Goal: Information Seeking & Learning: Learn about a topic

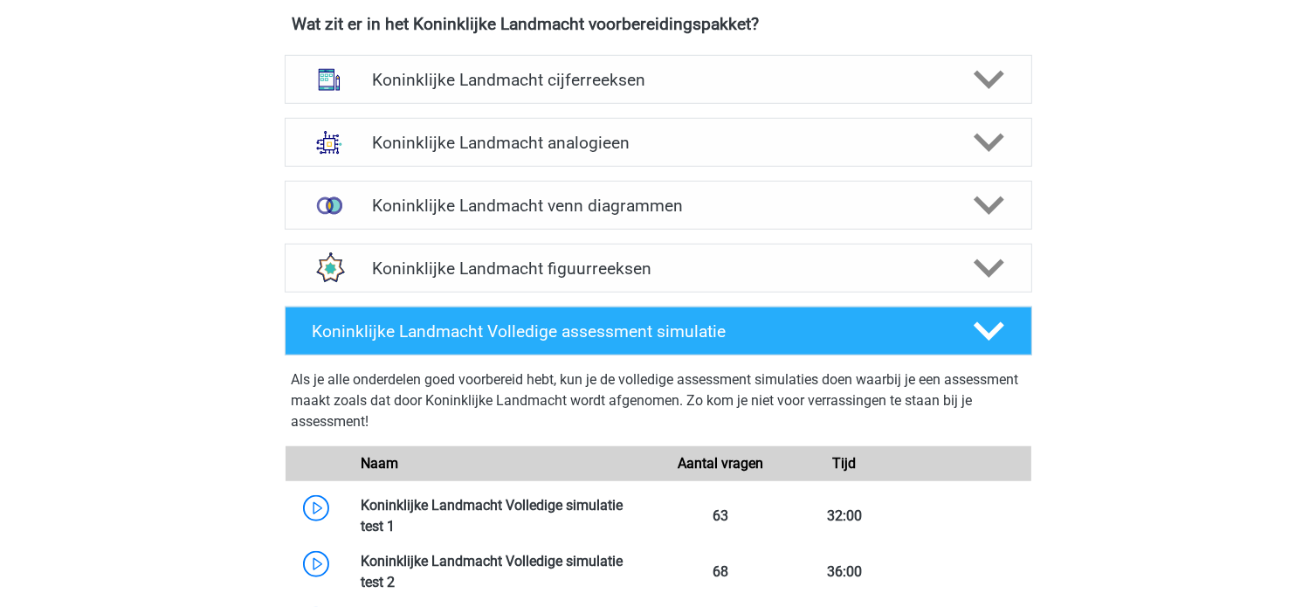
scroll to position [1310, 0]
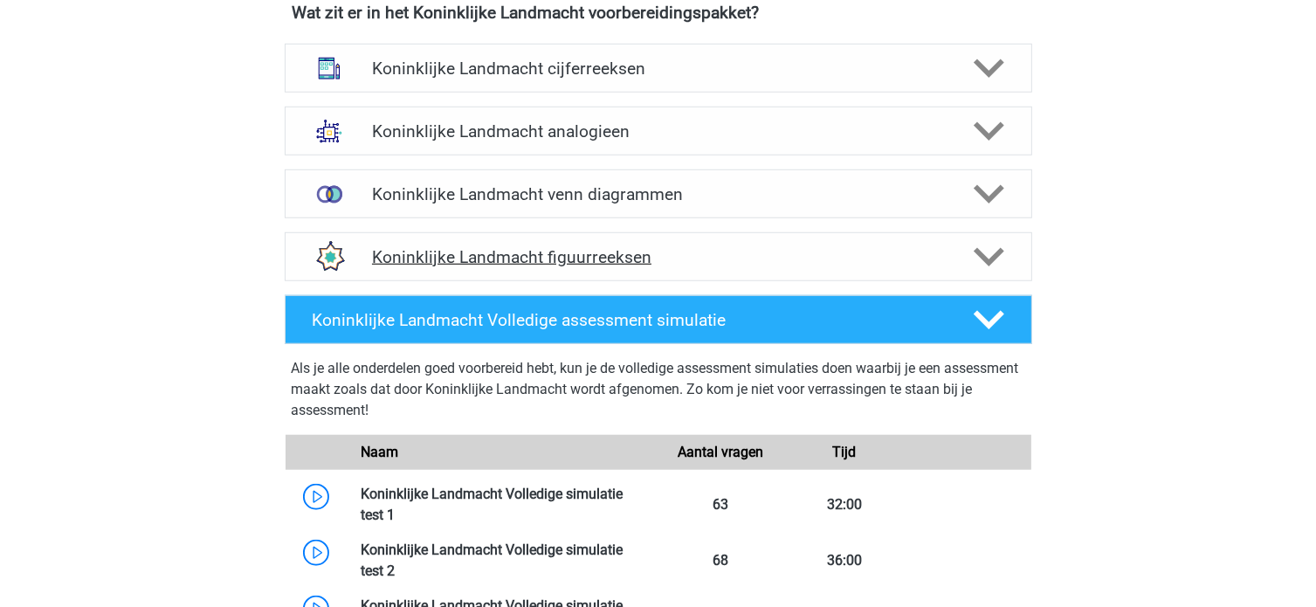
click at [657, 272] on div "Koninklijke Landmacht figuurreeksen" at bounding box center [658, 256] width 747 height 49
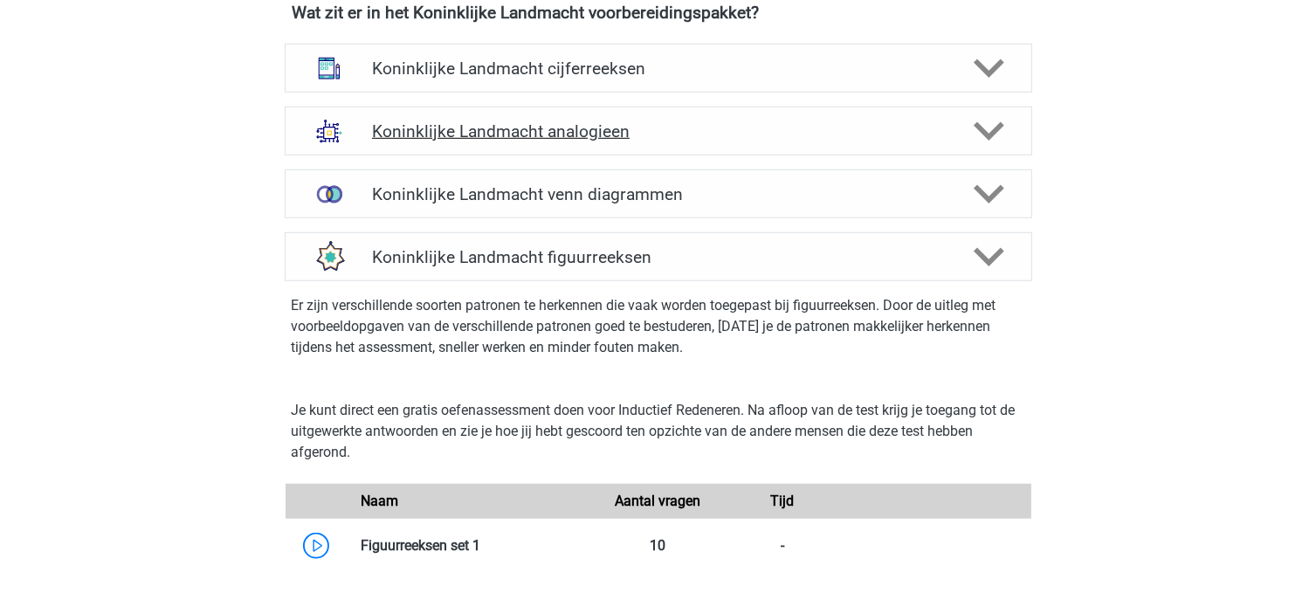
click at [678, 124] on h4 "Koninklijke Landmacht analogieen" at bounding box center [658, 131] width 572 height 20
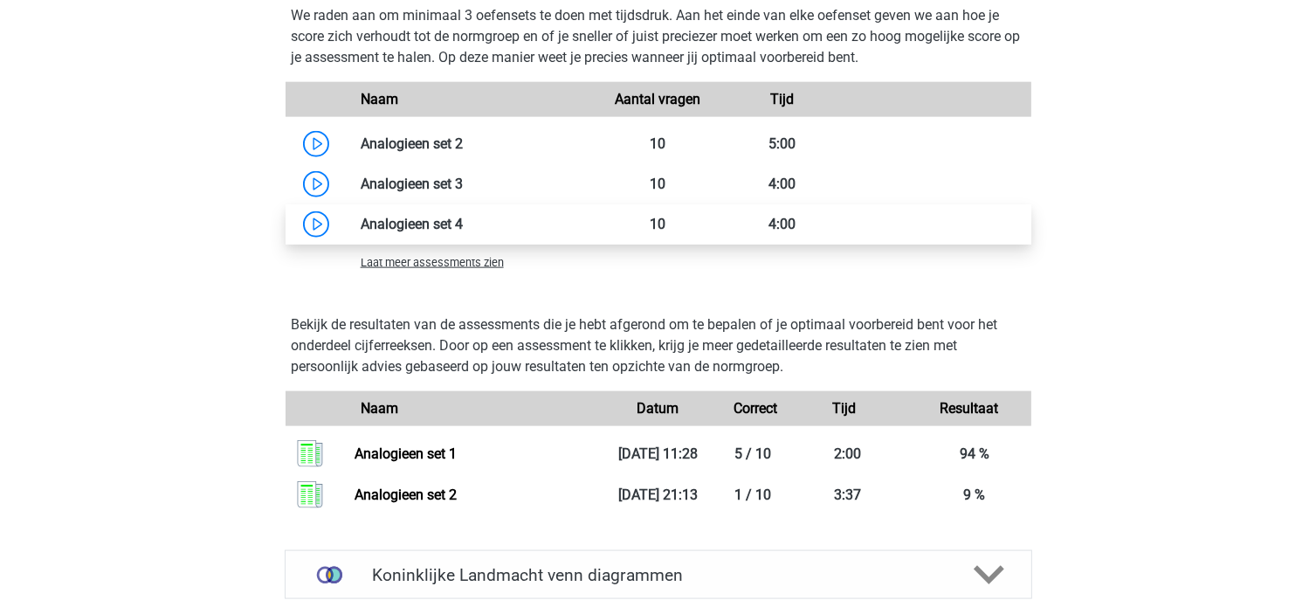
scroll to position [2183, 0]
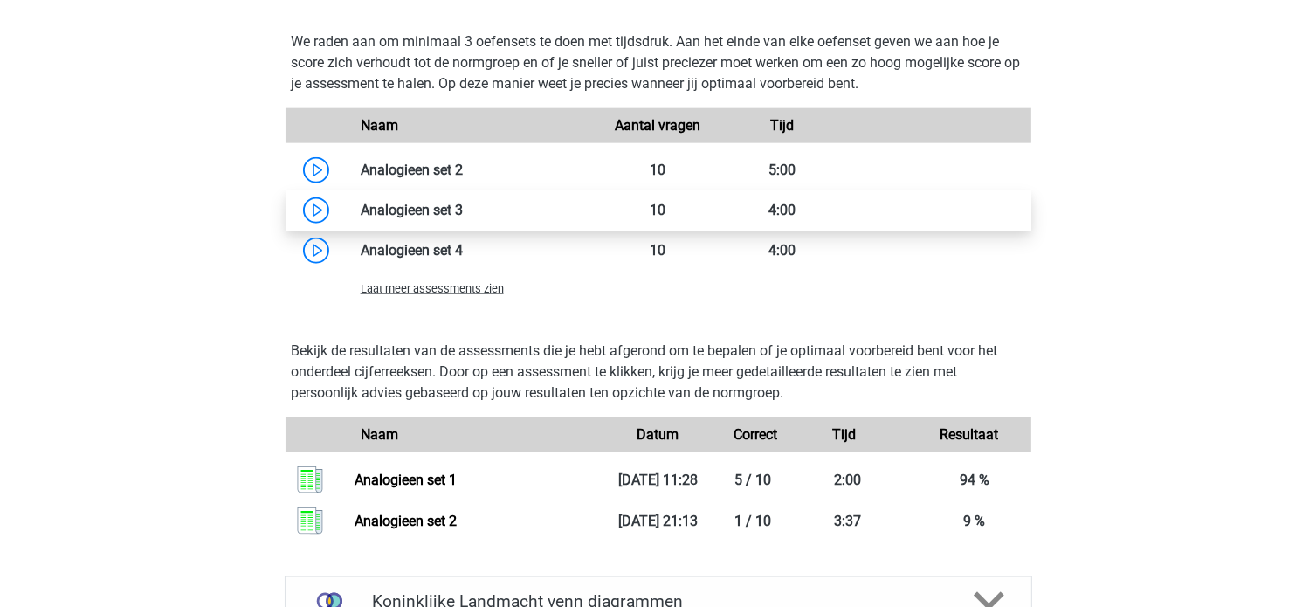
click at [463, 212] on link at bounding box center [463, 210] width 0 height 17
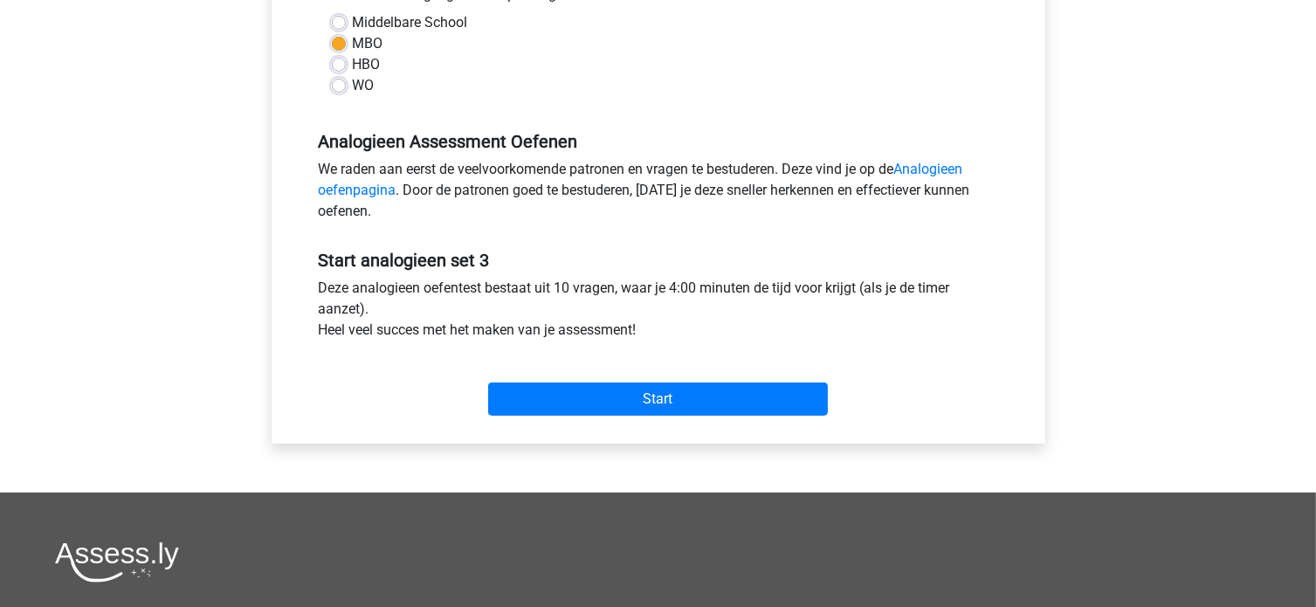
scroll to position [437, 0]
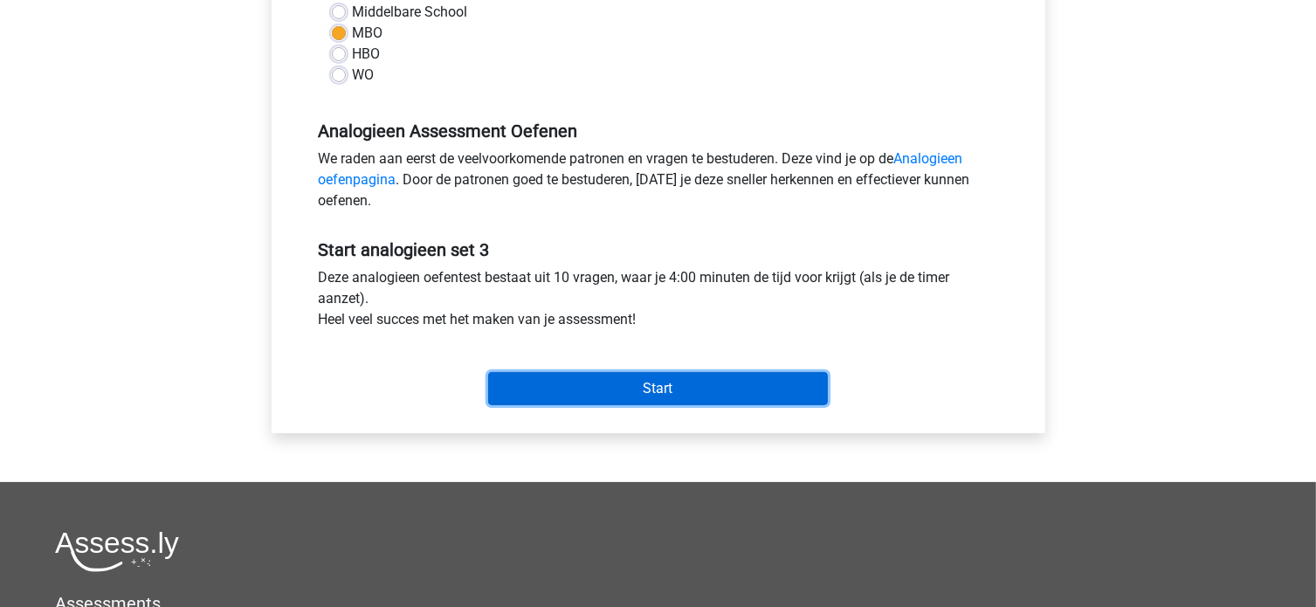
click at [611, 390] on input "Start" at bounding box center [658, 388] width 340 height 33
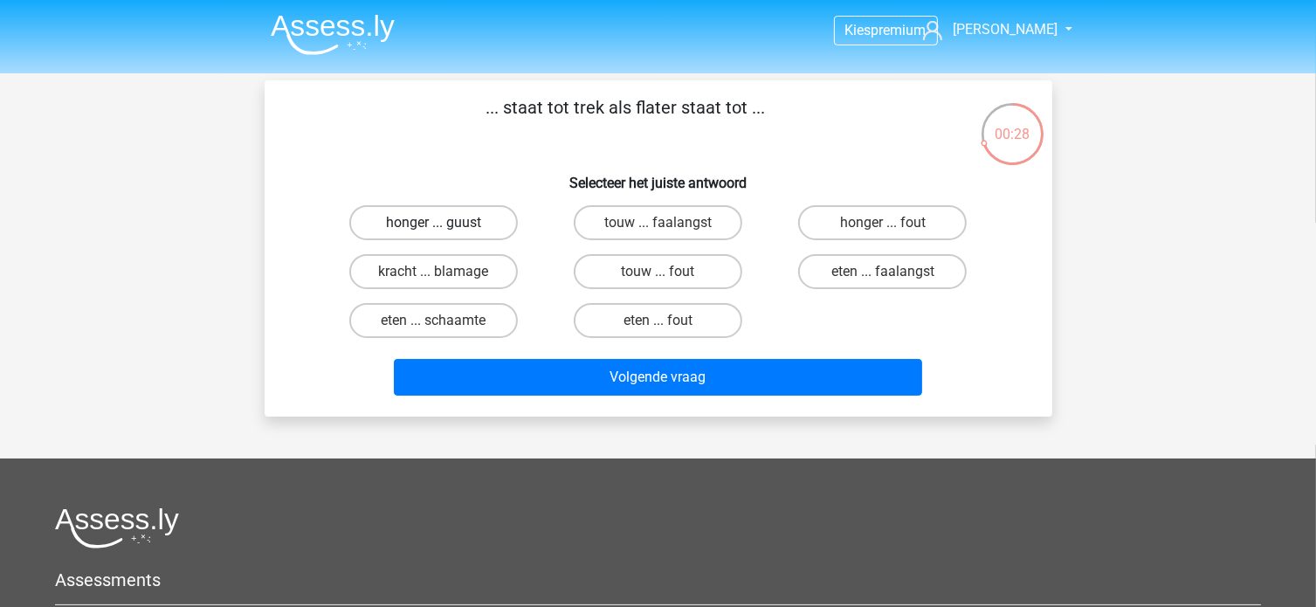
click at [450, 220] on label "honger ... guust" at bounding box center [433, 222] width 168 height 35
click at [444, 223] on input "honger ... guust" at bounding box center [438, 228] width 11 height 11
radio input "true"
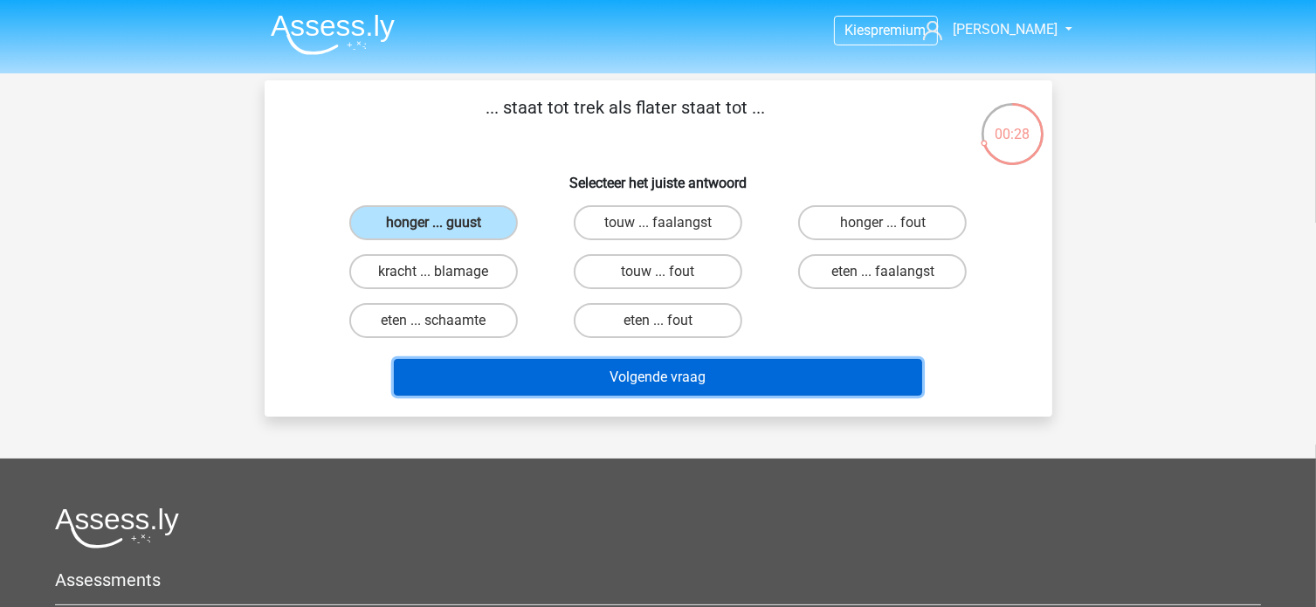
click at [591, 374] on button "Volgende vraag" at bounding box center [658, 377] width 528 height 37
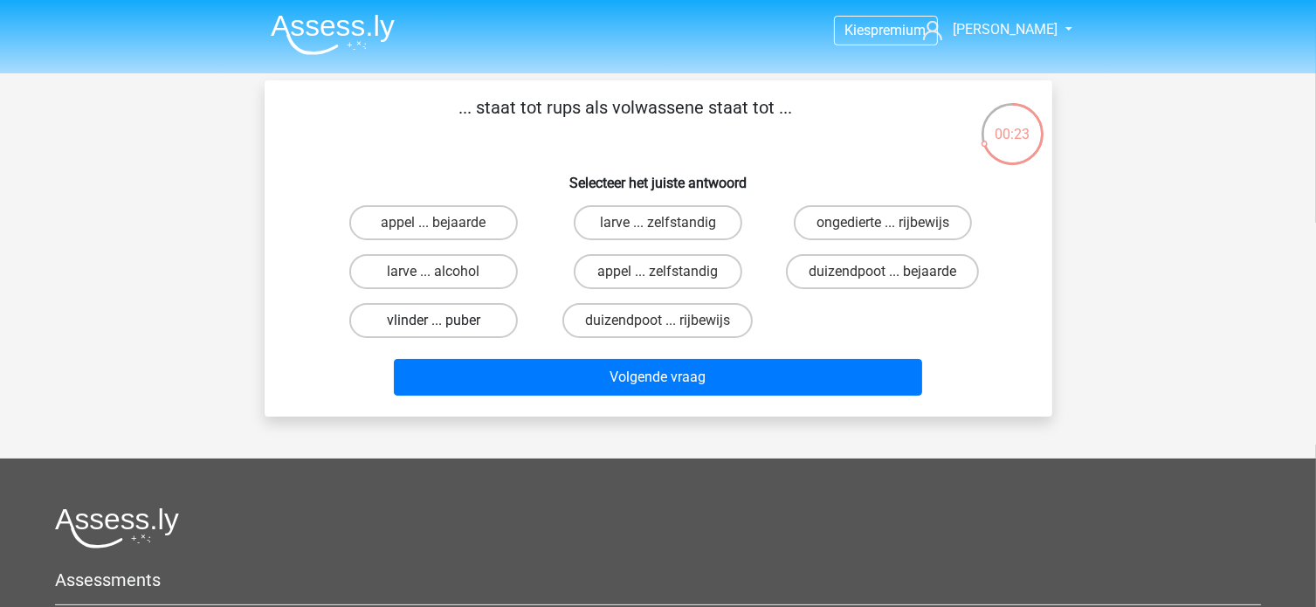
click at [487, 319] on label "vlinder ... puber" at bounding box center [433, 320] width 168 height 35
click at [444, 320] on input "vlinder ... puber" at bounding box center [438, 325] width 11 height 11
radio input "true"
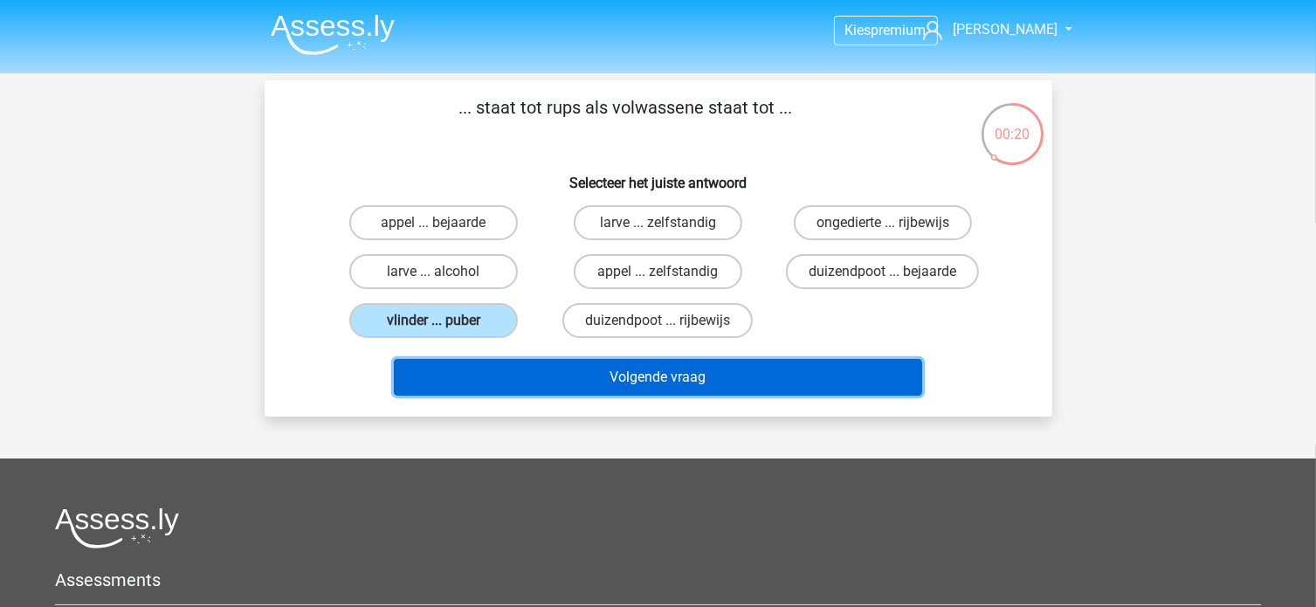
click at [533, 365] on button "Volgende vraag" at bounding box center [658, 377] width 528 height 37
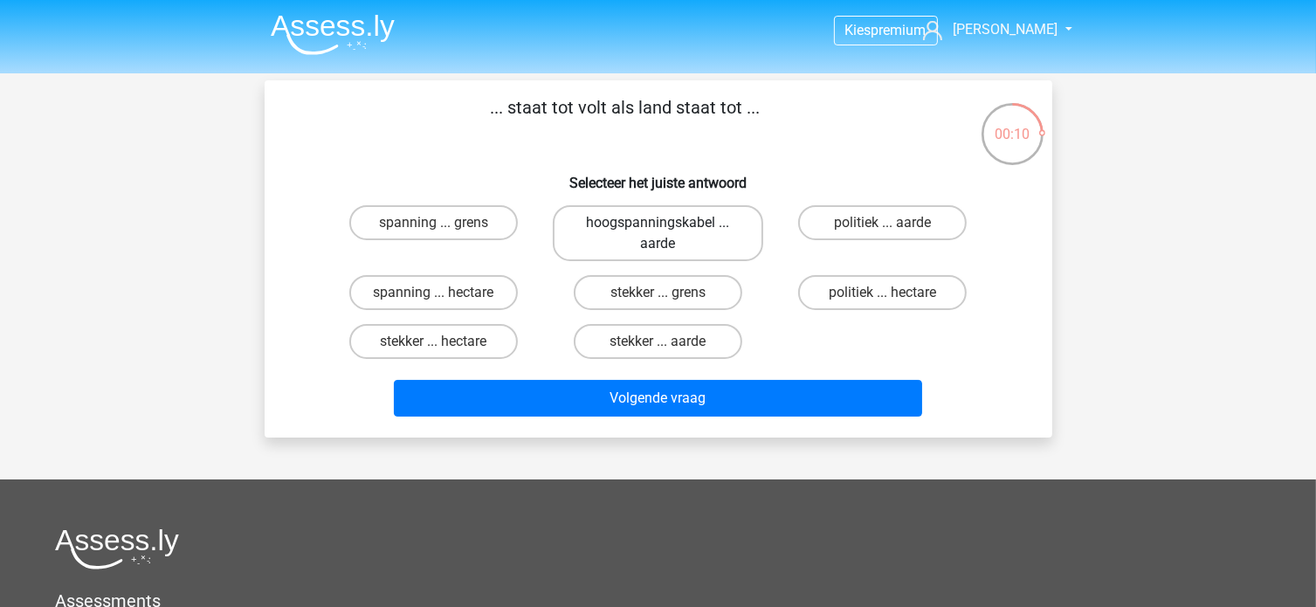
click at [699, 230] on label "hoogspanningskabel ... aarde" at bounding box center [658, 233] width 210 height 56
click at [669, 230] on input "hoogspanningskabel ... aarde" at bounding box center [662, 228] width 11 height 11
radio input "true"
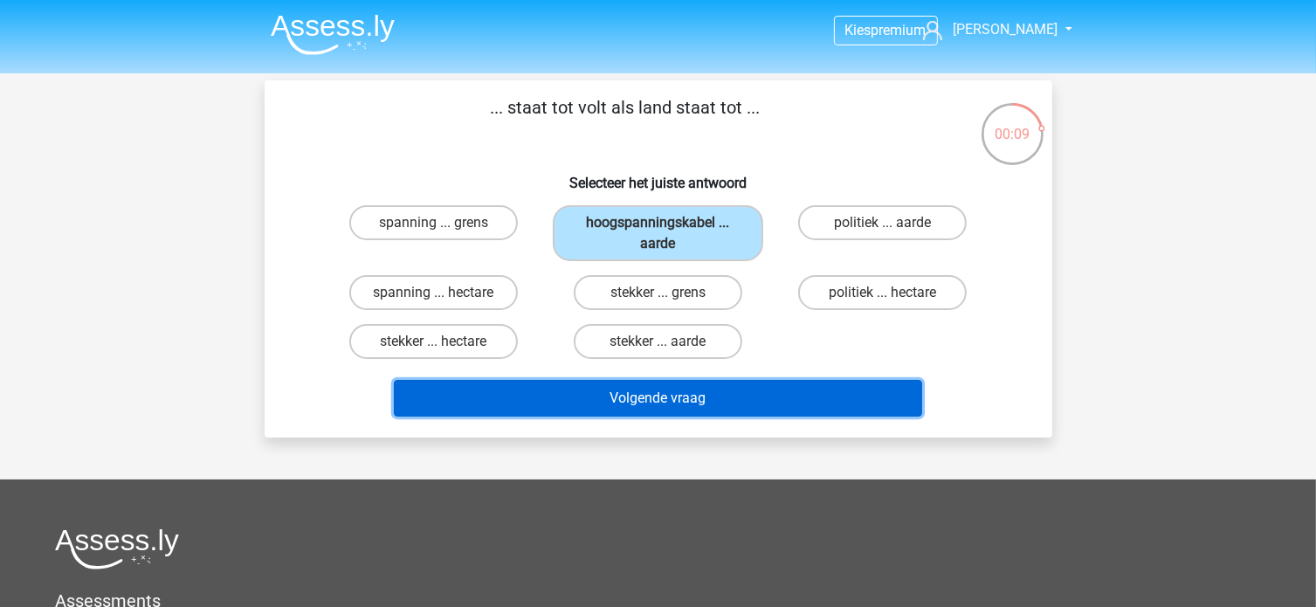
click at [739, 390] on button "Volgende vraag" at bounding box center [658, 398] width 528 height 37
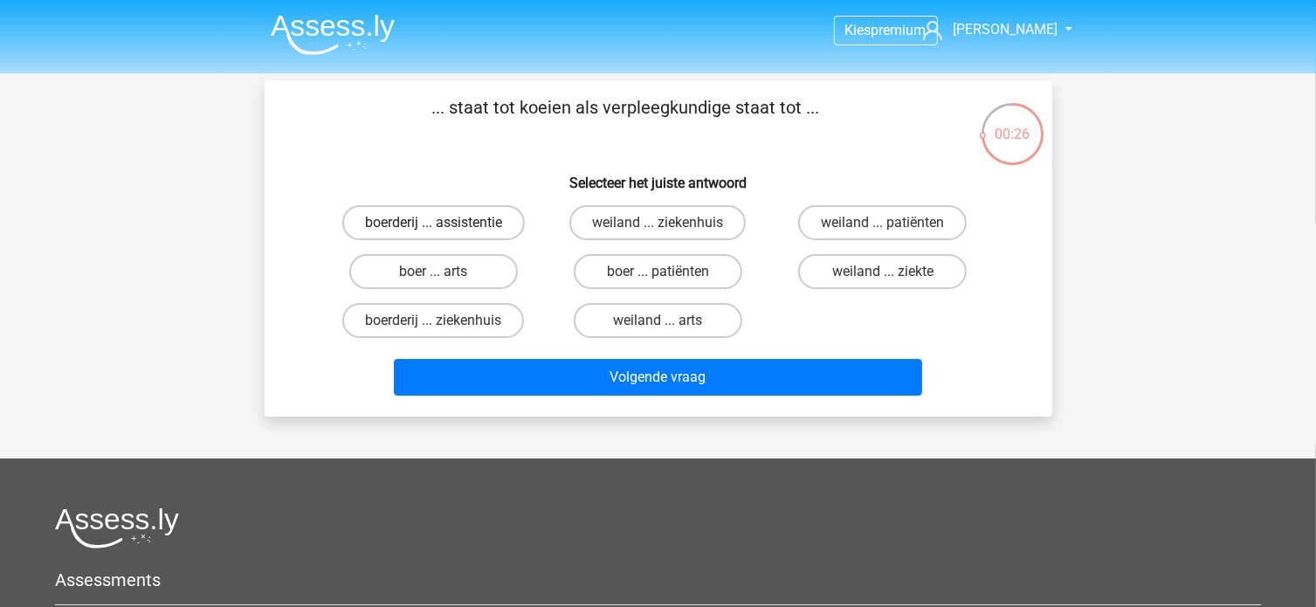
click at [456, 218] on label "boerderij ... assistentie" at bounding box center [433, 222] width 182 height 35
click at [444, 223] on input "boerderij ... assistentie" at bounding box center [438, 228] width 11 height 11
radio input "true"
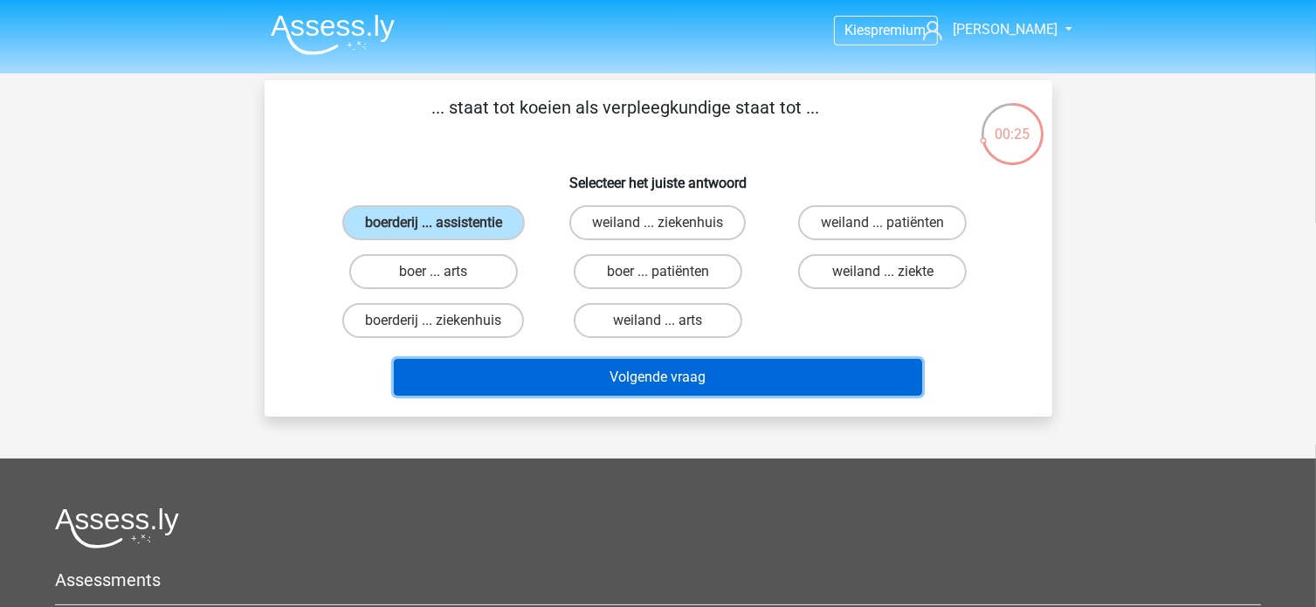
click at [617, 372] on button "Volgende vraag" at bounding box center [658, 377] width 528 height 37
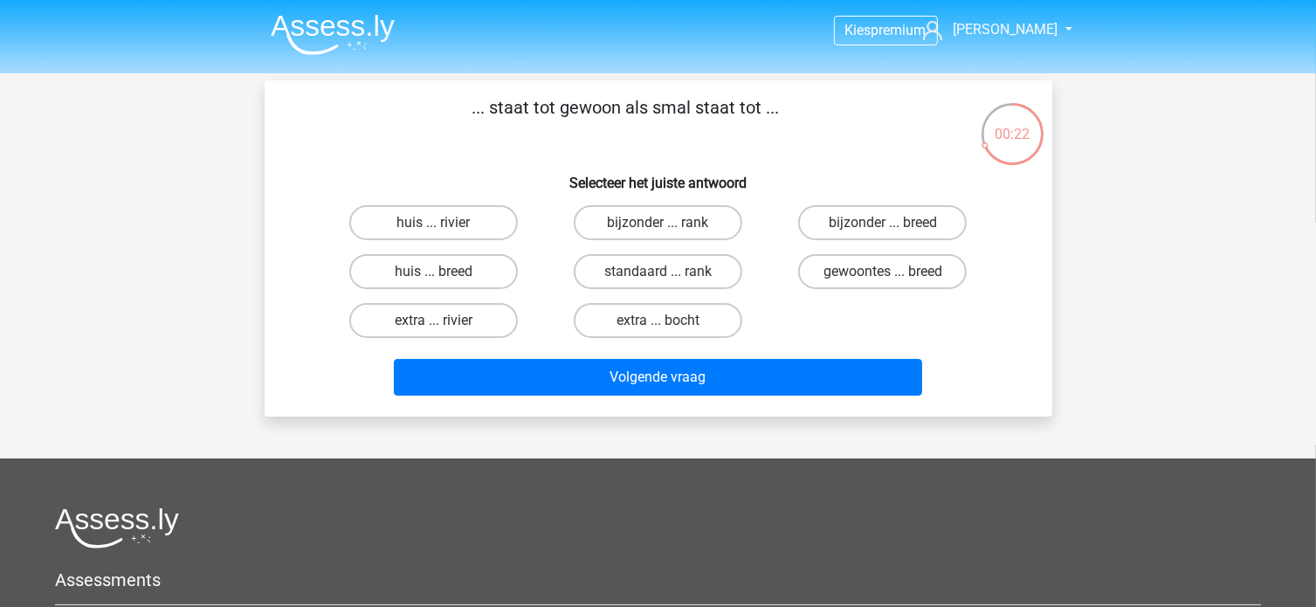
click at [854, 288] on div "gewoontes ... breed" at bounding box center [882, 271] width 224 height 49
click at [854, 277] on label "gewoontes ... breed" at bounding box center [882, 271] width 168 height 35
click at [883, 277] on input "gewoontes ... breed" at bounding box center [888, 277] width 11 height 11
radio input "true"
click at [809, 394] on div "Volgende vraag" at bounding box center [658, 381] width 674 height 44
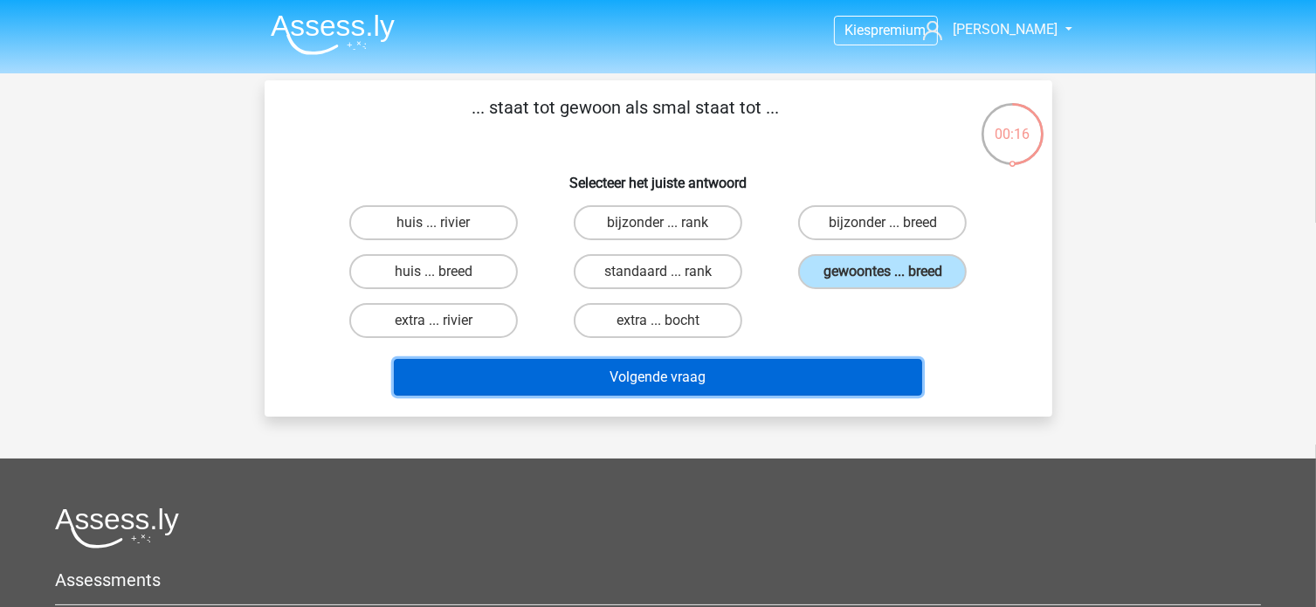
click at [765, 388] on button "Volgende vraag" at bounding box center [658, 377] width 528 height 37
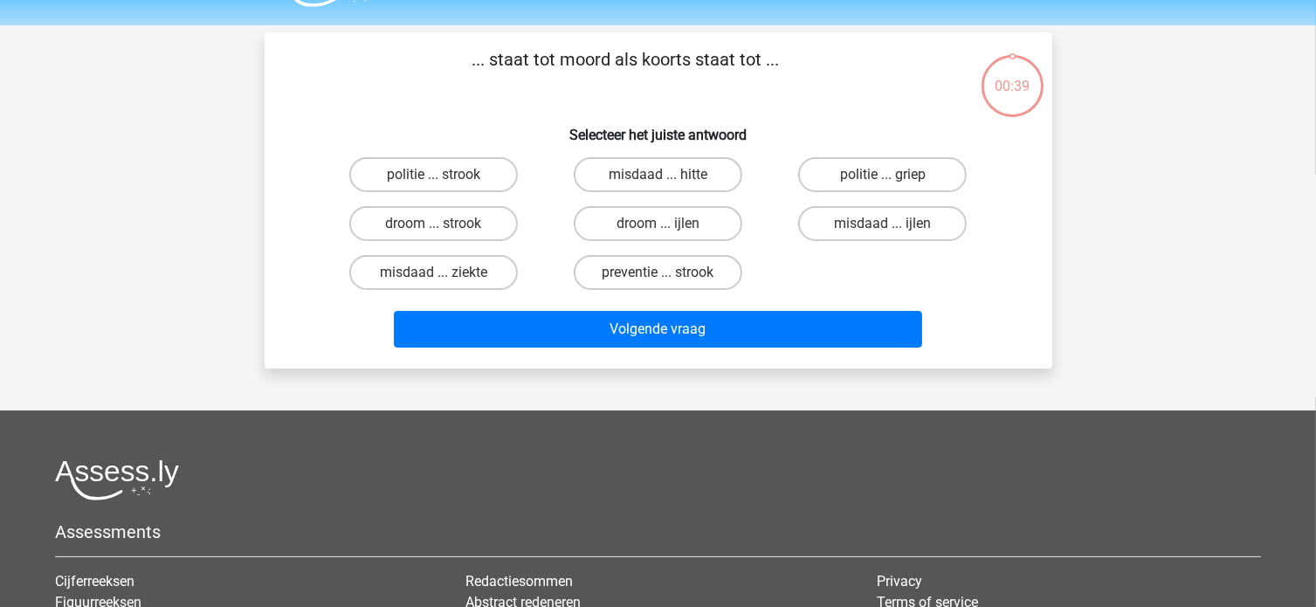
scroll to position [80, 0]
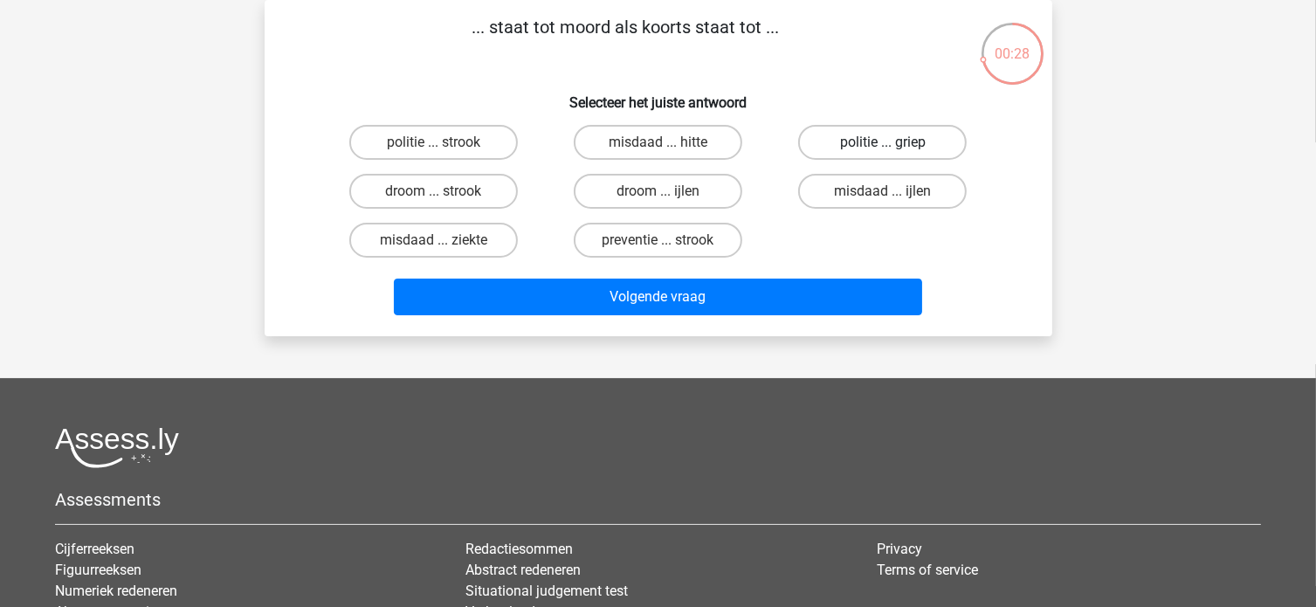
click at [851, 145] on label "politie ... griep" at bounding box center [882, 142] width 168 height 35
click at [883, 145] on input "politie ... griep" at bounding box center [888, 147] width 11 height 11
radio input "true"
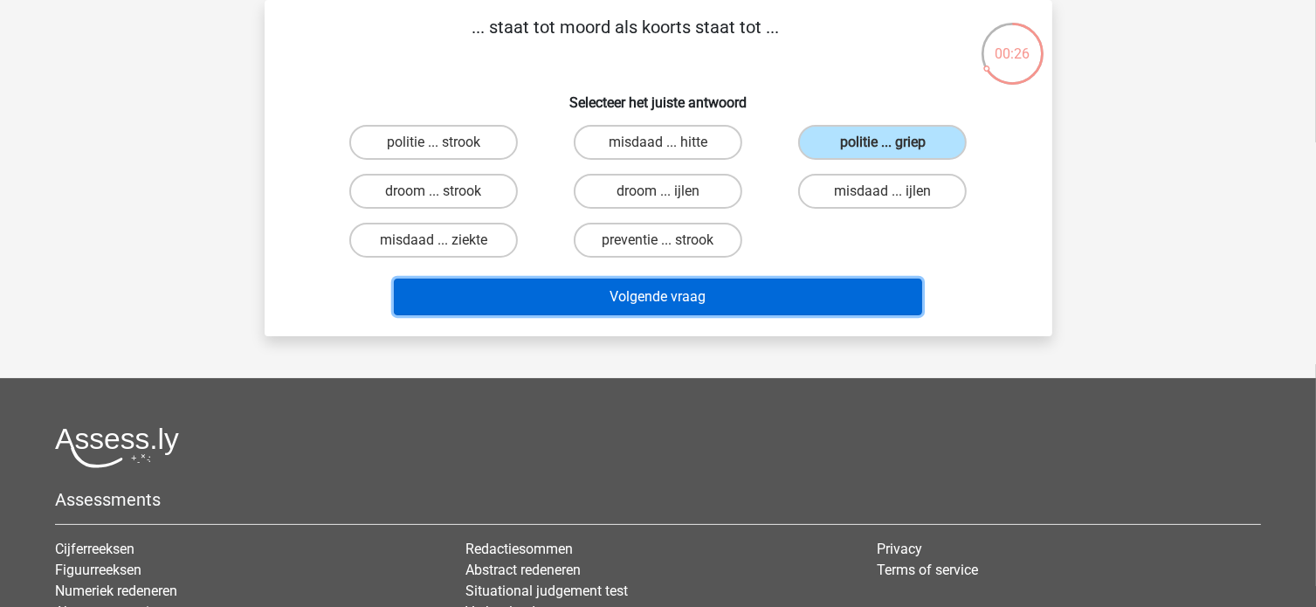
click at [807, 289] on button "Volgende vraag" at bounding box center [658, 296] width 528 height 37
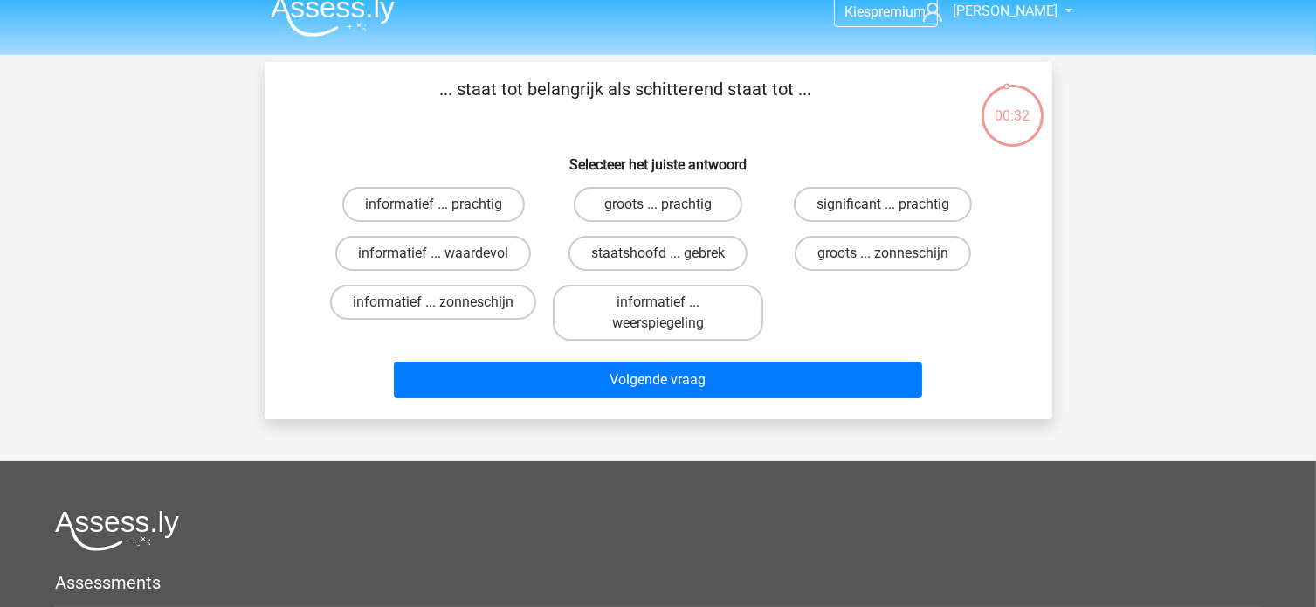
scroll to position [0, 0]
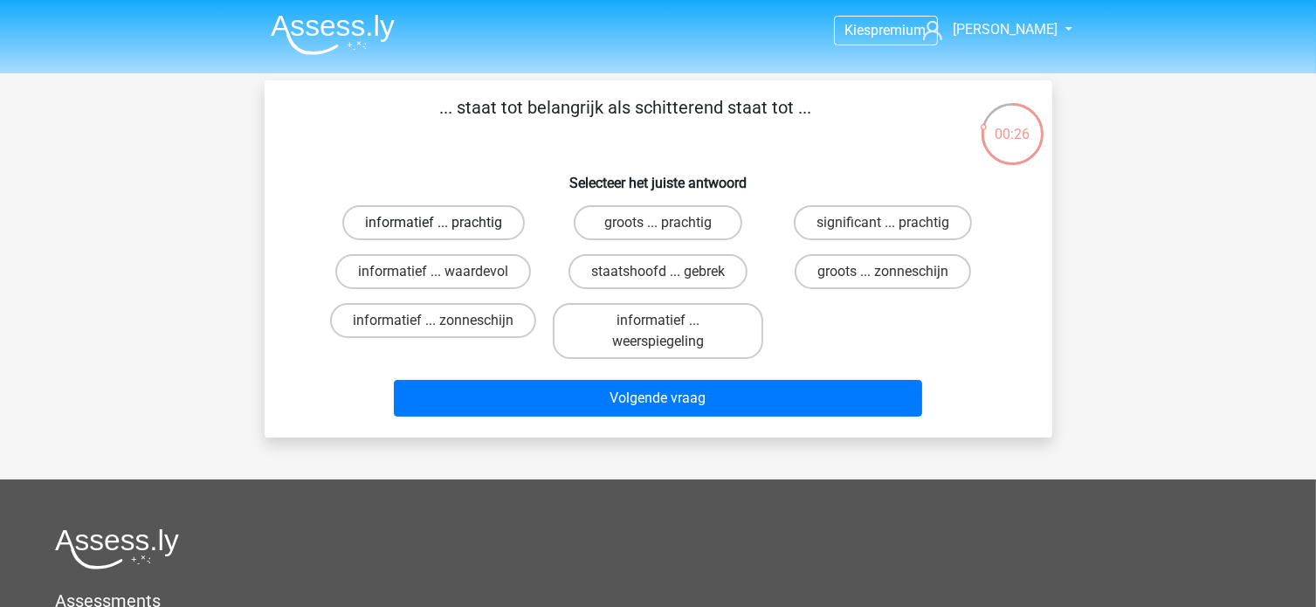
click at [477, 227] on label "informatief ... prachtig" at bounding box center [433, 222] width 182 height 35
click at [444, 227] on input "informatief ... prachtig" at bounding box center [438, 228] width 11 height 11
radio input "true"
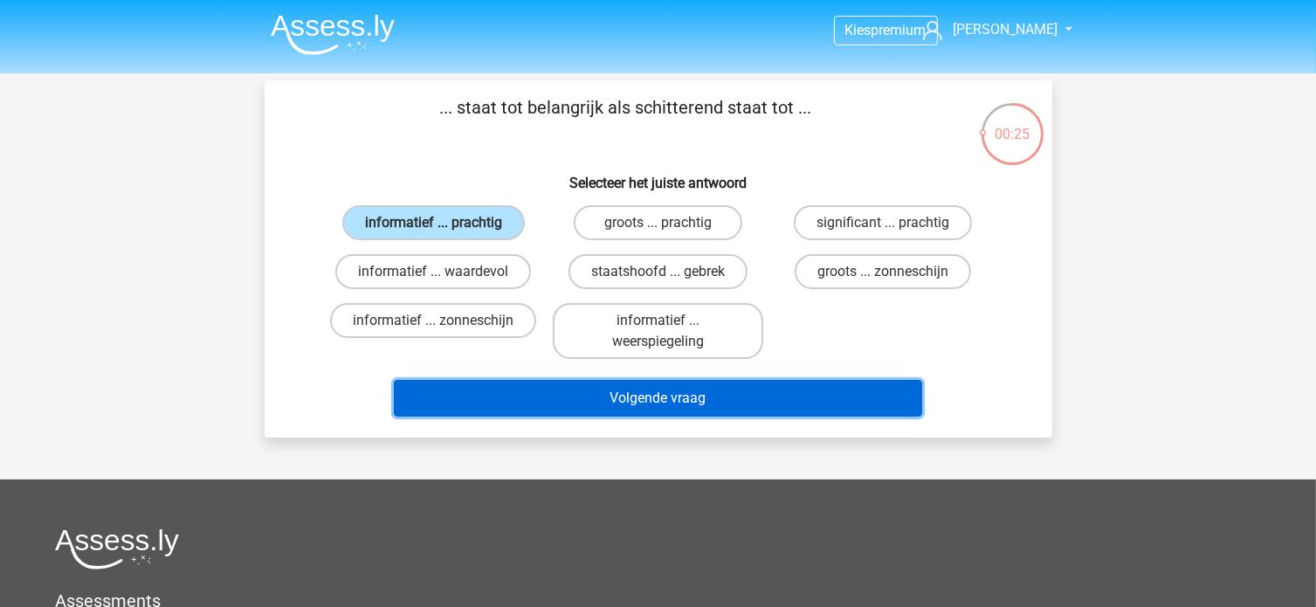
click at [607, 389] on button "Volgende vraag" at bounding box center [658, 398] width 528 height 37
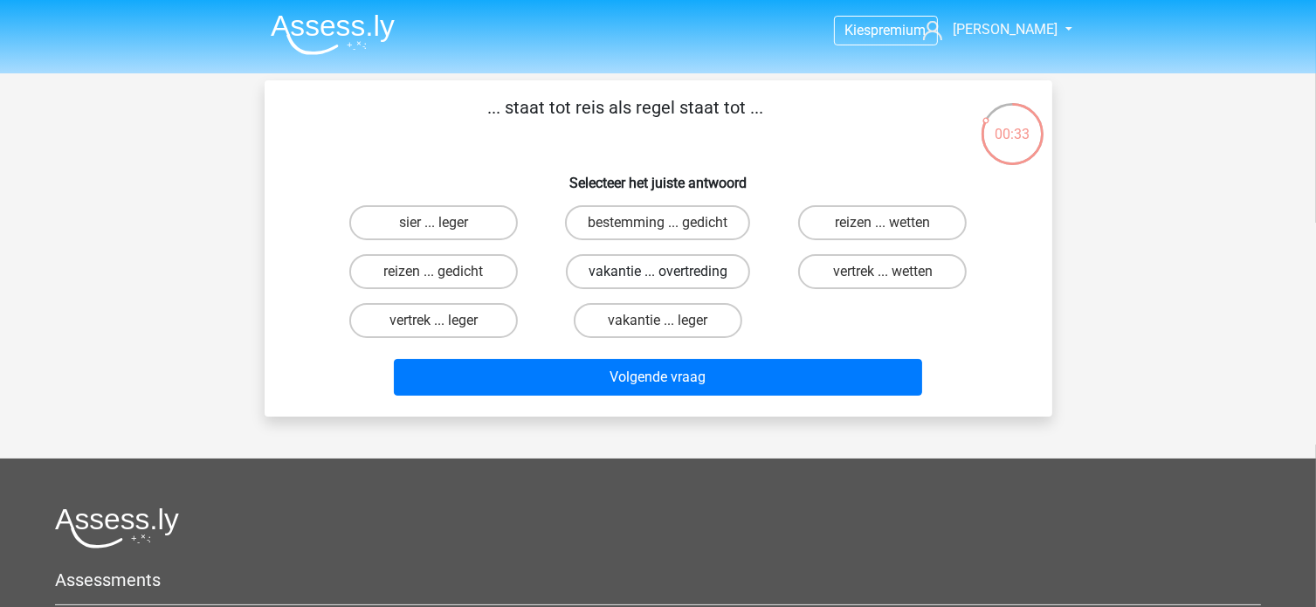
click at [616, 272] on label "vakantie ... overtreding" at bounding box center [658, 271] width 184 height 35
click at [657, 272] on input "vakantie ... overtreding" at bounding box center [662, 277] width 11 height 11
radio input "true"
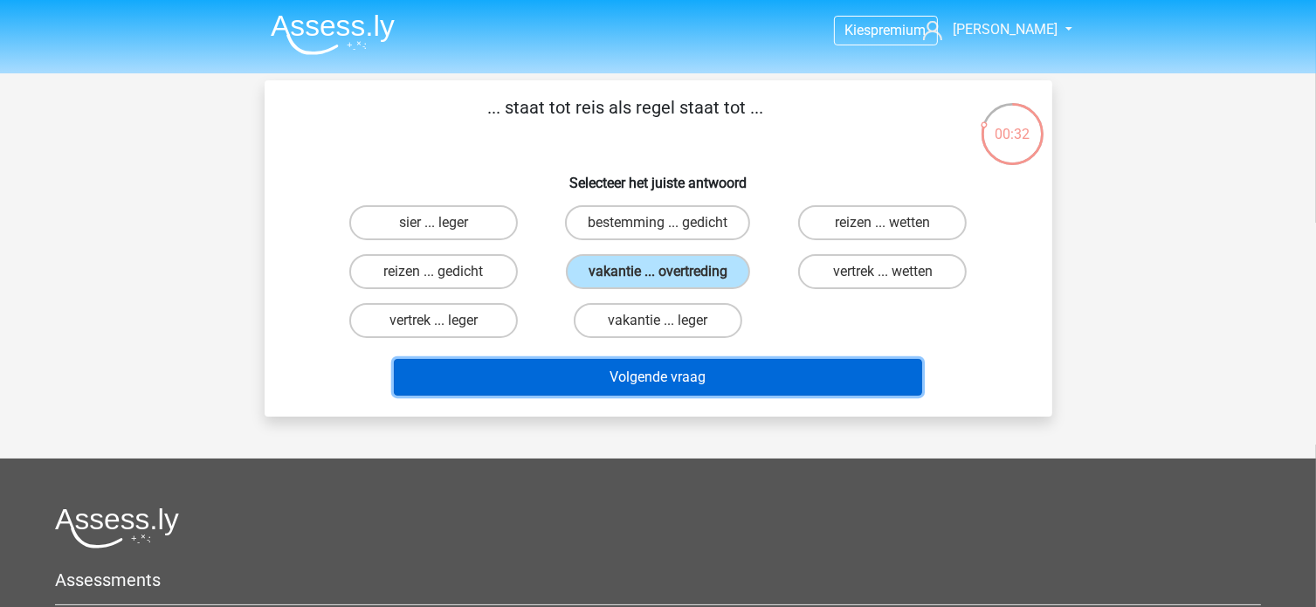
click at [657, 371] on button "Volgende vraag" at bounding box center [658, 377] width 528 height 37
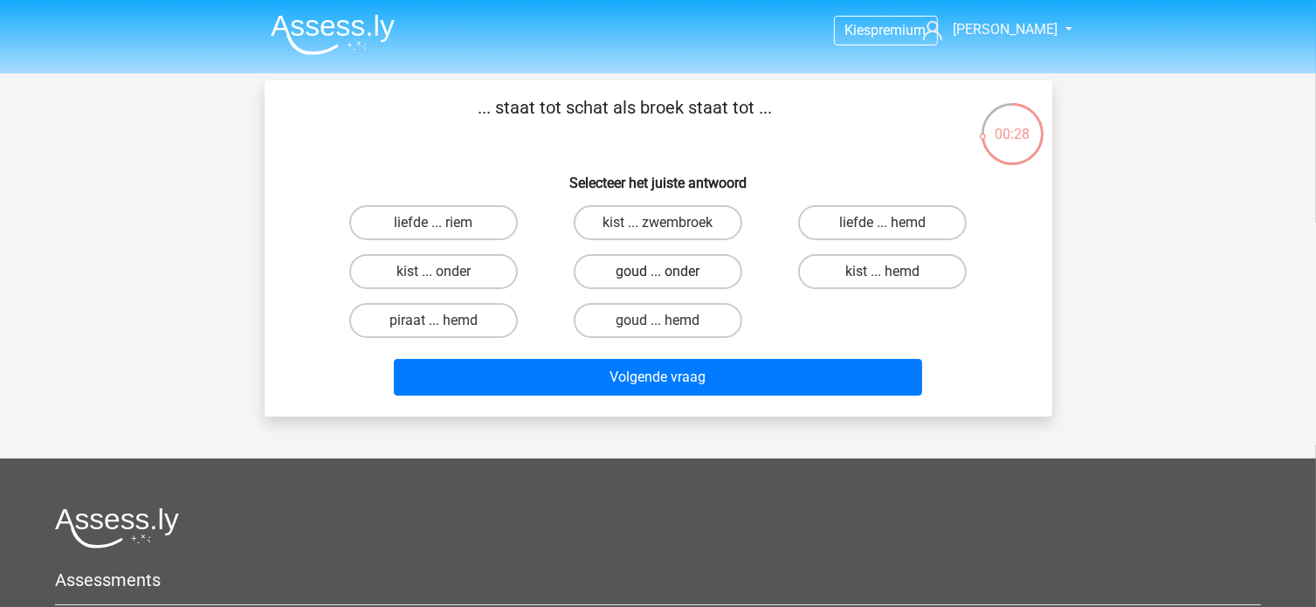
click at [677, 282] on label "goud ... onder" at bounding box center [658, 271] width 168 height 35
click at [669, 282] on input "goud ... onder" at bounding box center [662, 277] width 11 height 11
radio input "true"
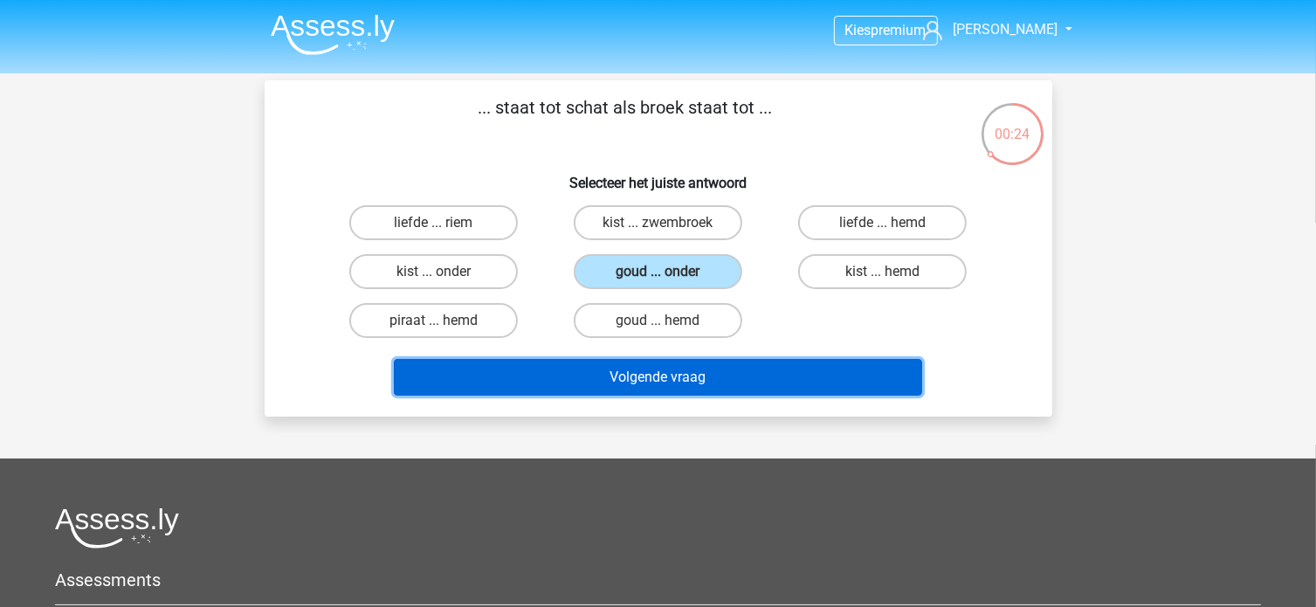
click at [695, 366] on button "Volgende vraag" at bounding box center [658, 377] width 528 height 37
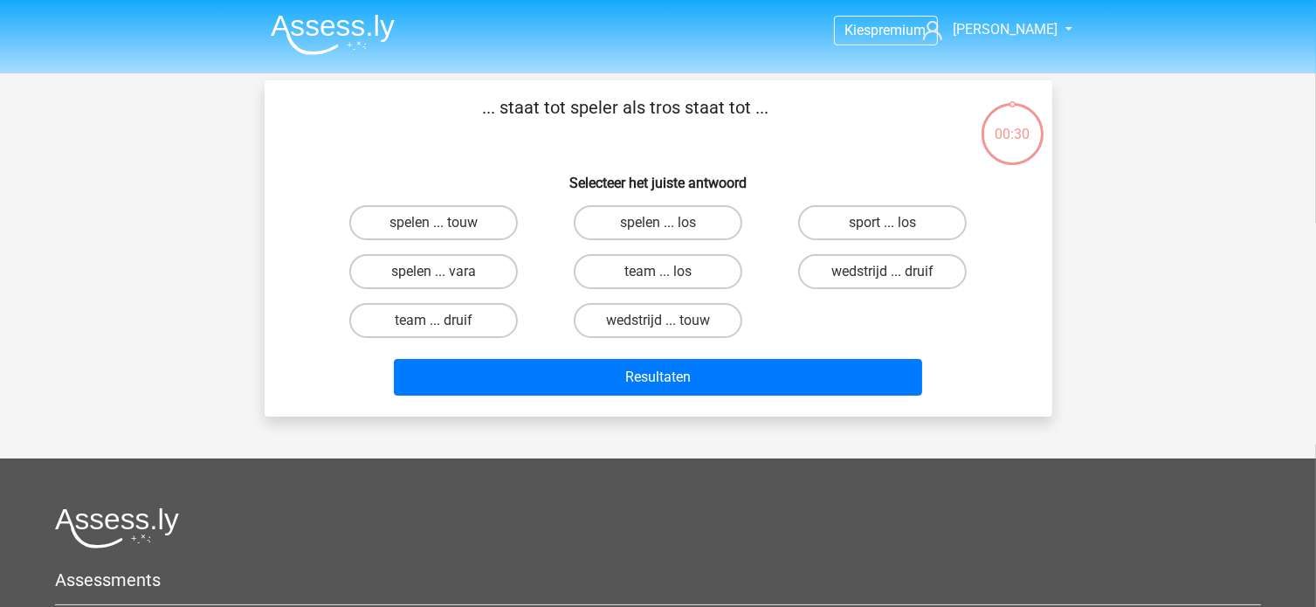
scroll to position [80, 0]
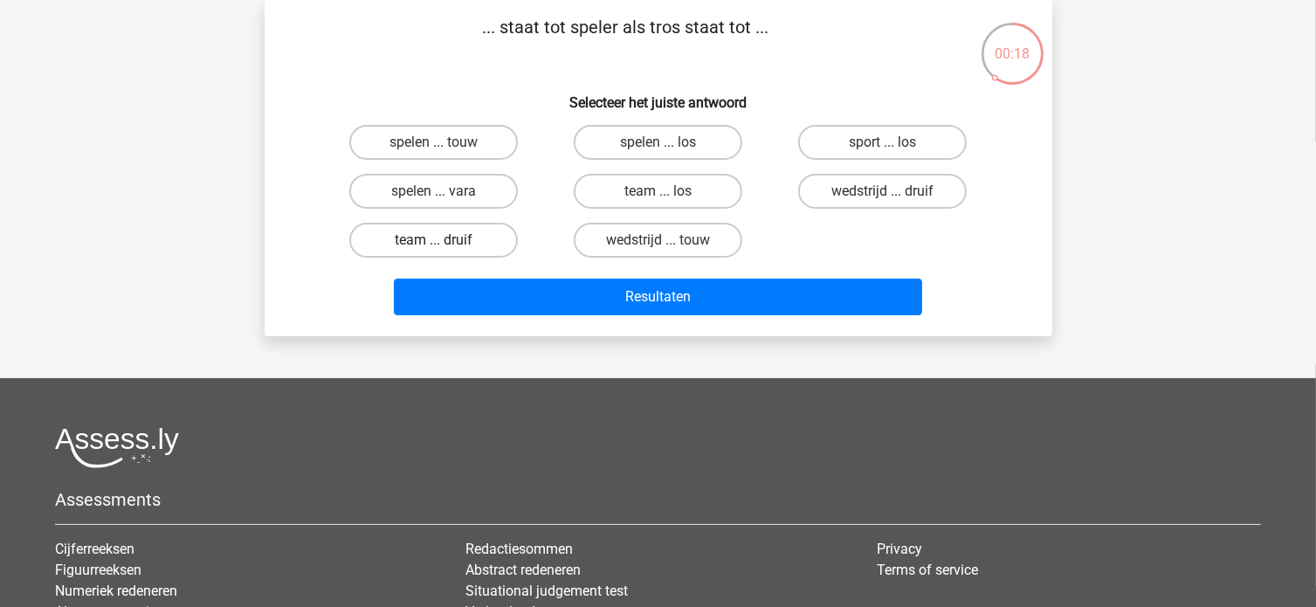
click at [503, 247] on label "team ... druif" at bounding box center [433, 240] width 168 height 35
click at [444, 247] on input "team ... druif" at bounding box center [438, 245] width 11 height 11
radio input "true"
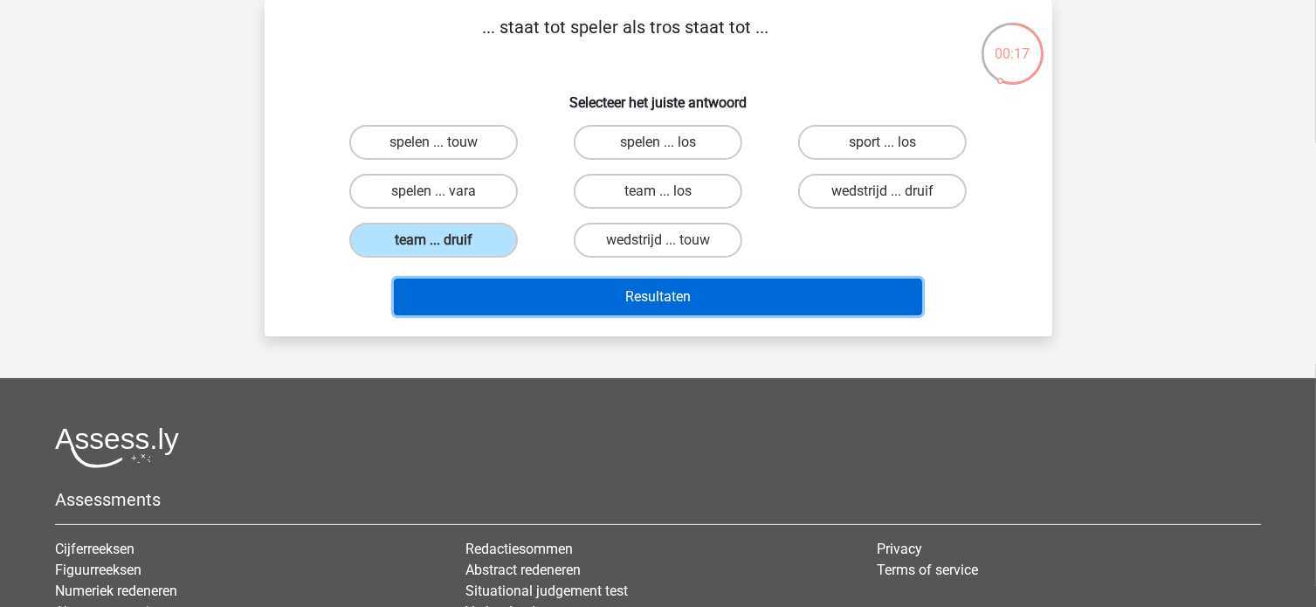
click at [643, 304] on button "Resultaten" at bounding box center [658, 296] width 528 height 37
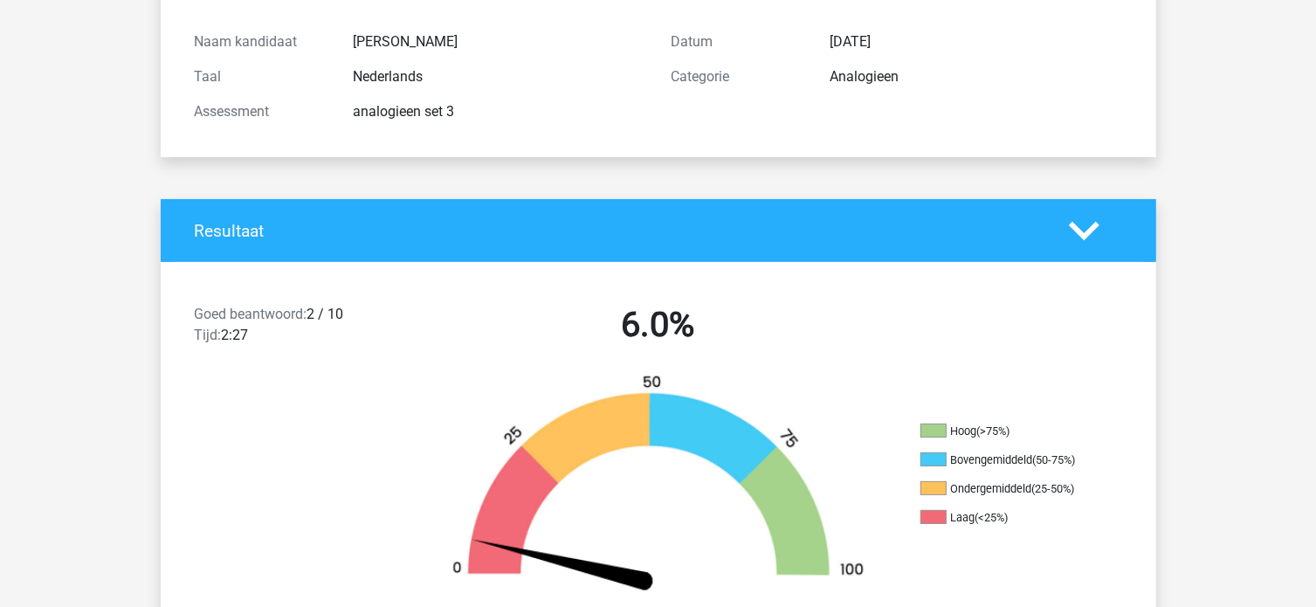
scroll to position [176, 0]
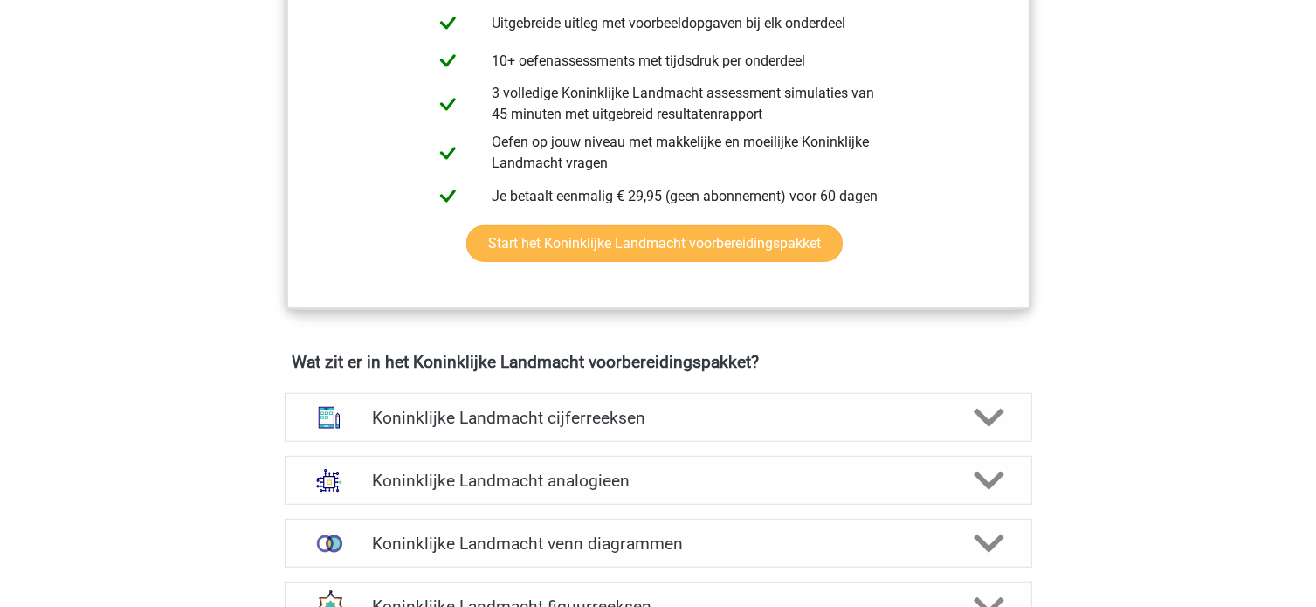
scroll to position [1397, 0]
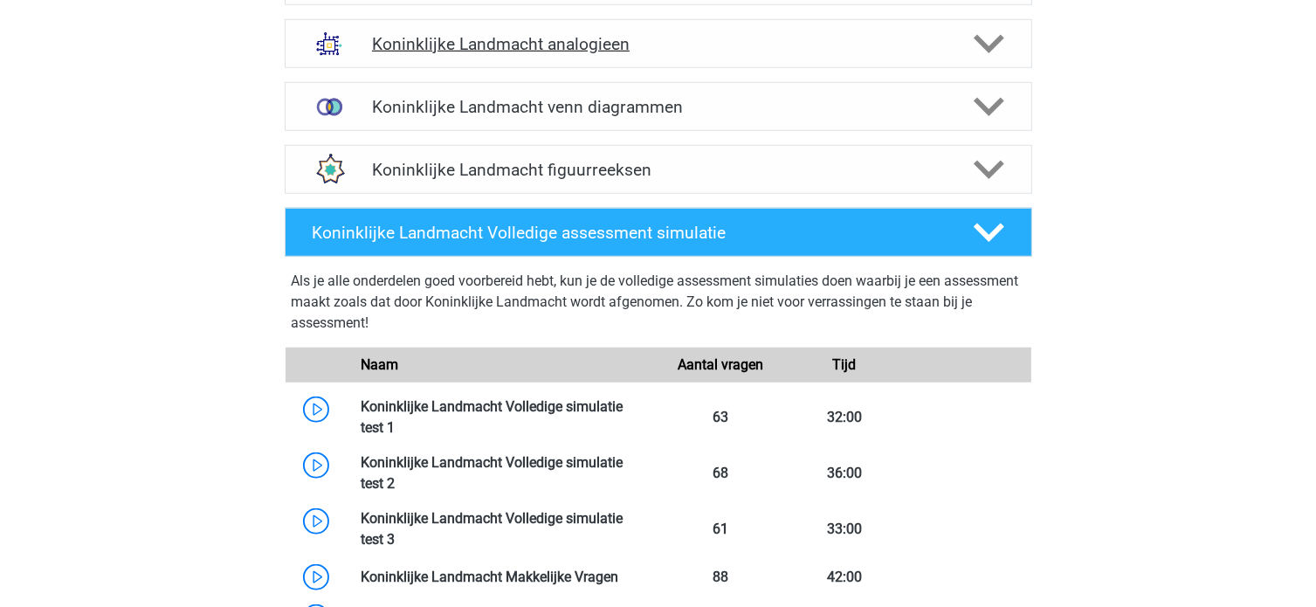
click at [705, 45] on h4 "Koninklijke Landmacht analogieen" at bounding box center [658, 44] width 572 height 20
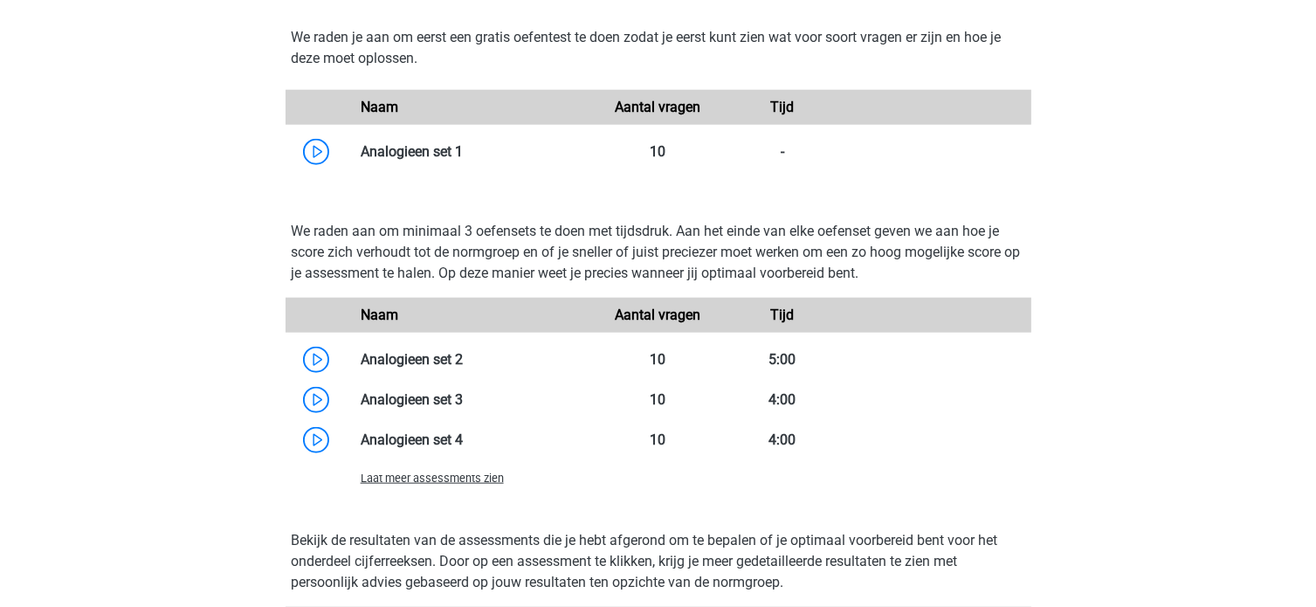
scroll to position [2183, 0]
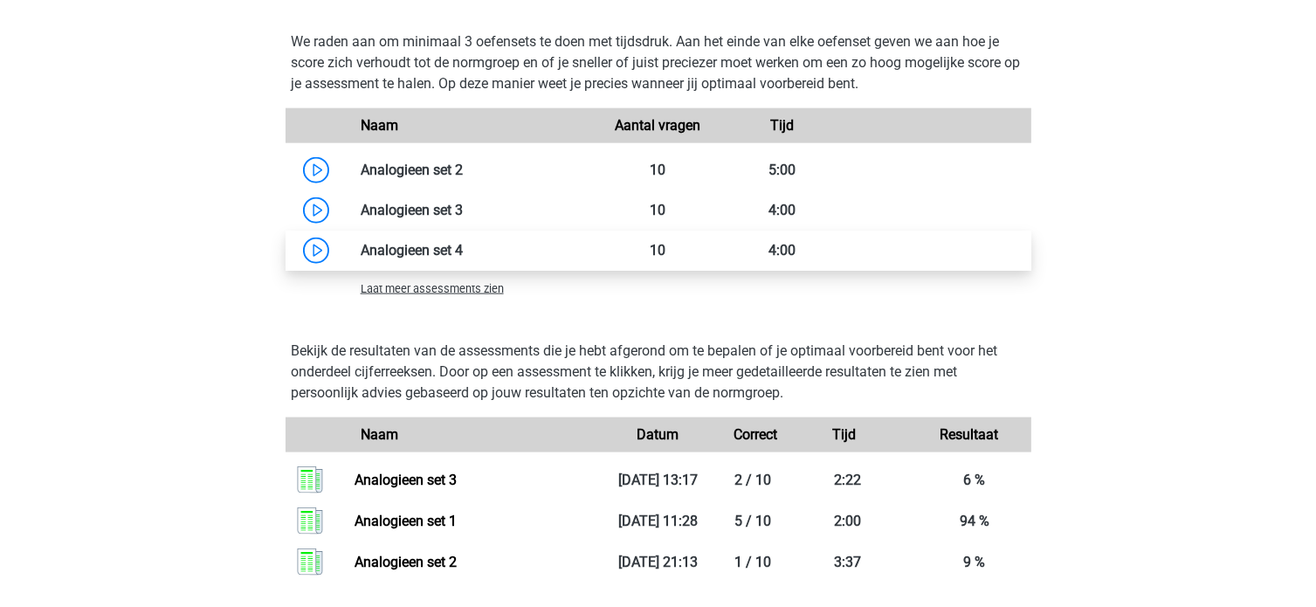
click at [463, 242] on link at bounding box center [463, 250] width 0 height 17
